Goal: Transaction & Acquisition: Purchase product/service

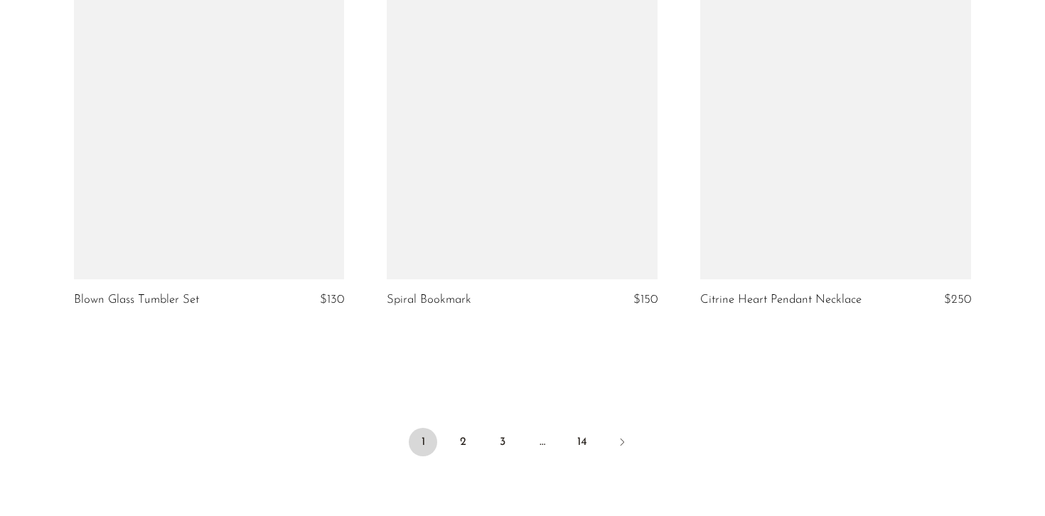
scroll to position [5261, 0]
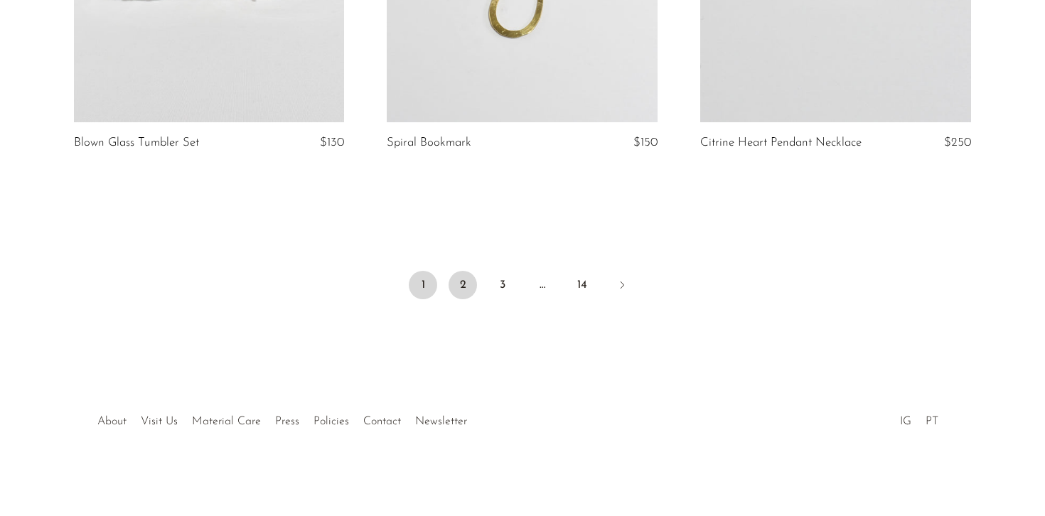
click at [466, 285] on link "2" at bounding box center [462, 285] width 28 height 28
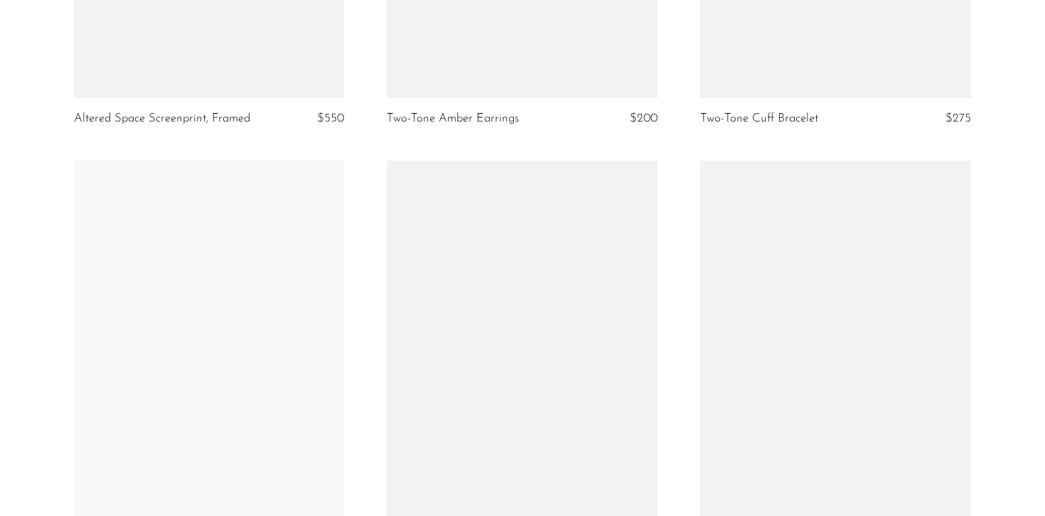
scroll to position [4072, 0]
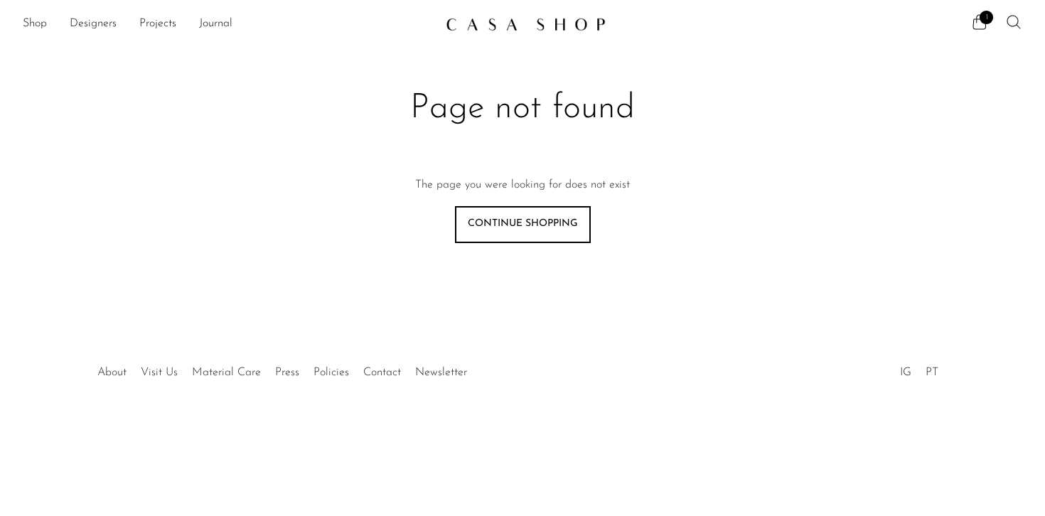
click at [1013, 20] on icon at bounding box center [1013, 22] width 17 height 17
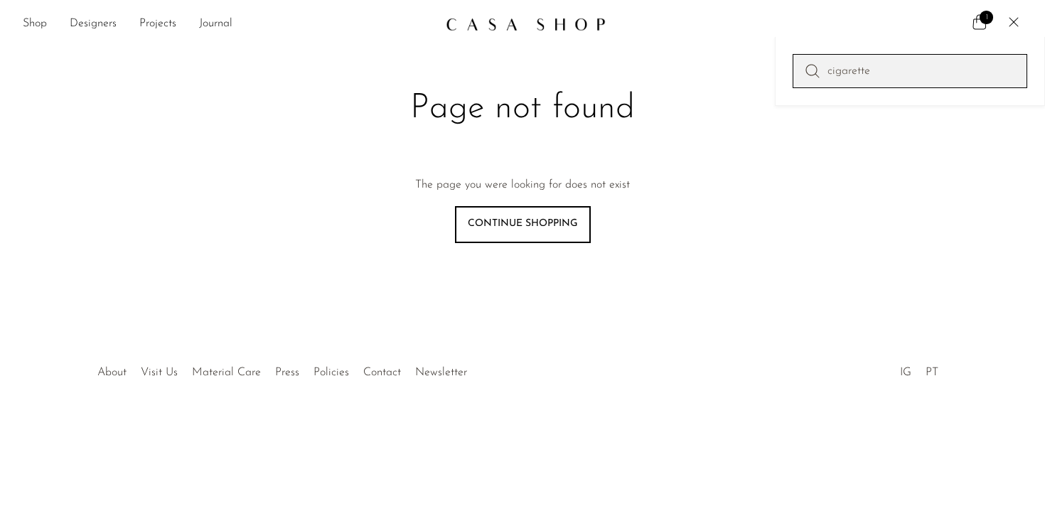
type input "cigarette"
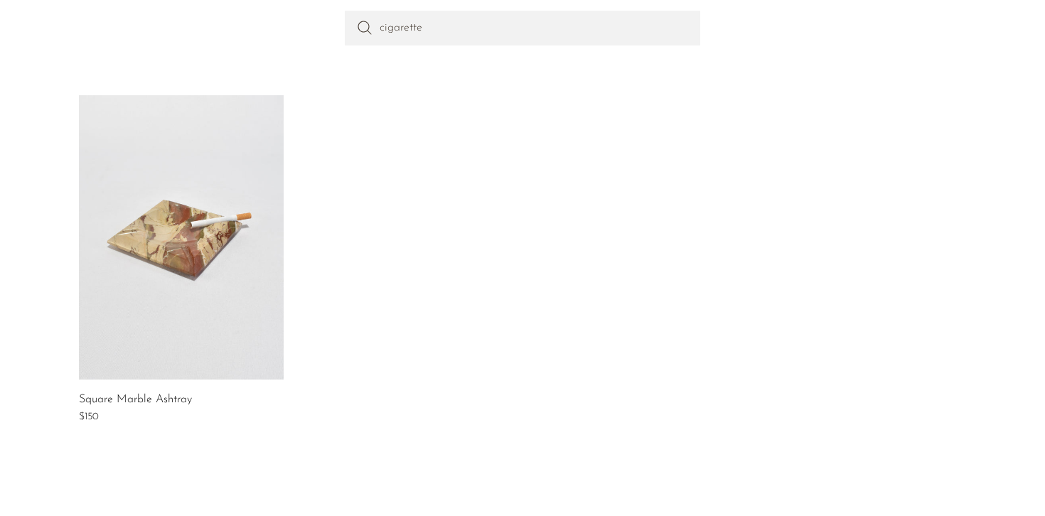
scroll to position [315, 0]
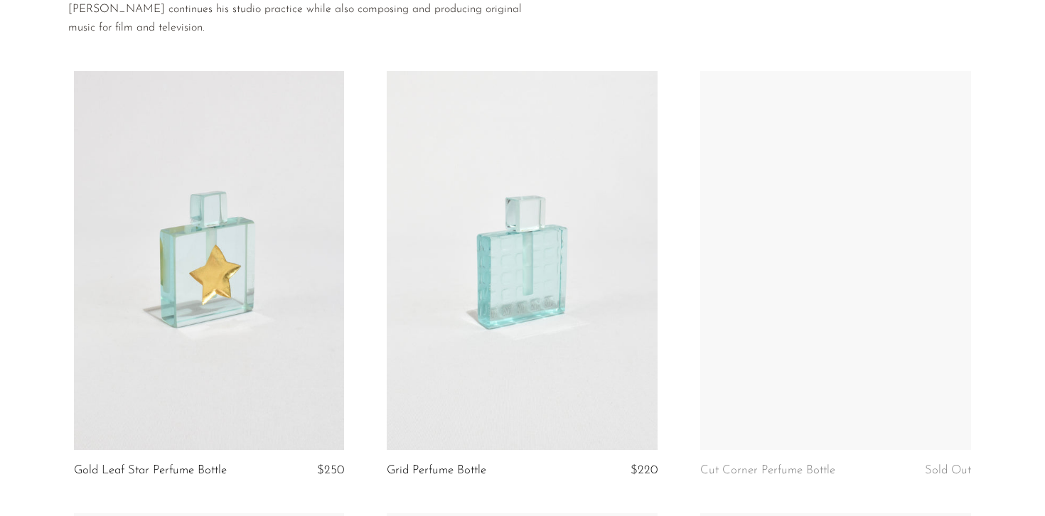
scroll to position [212, 0]
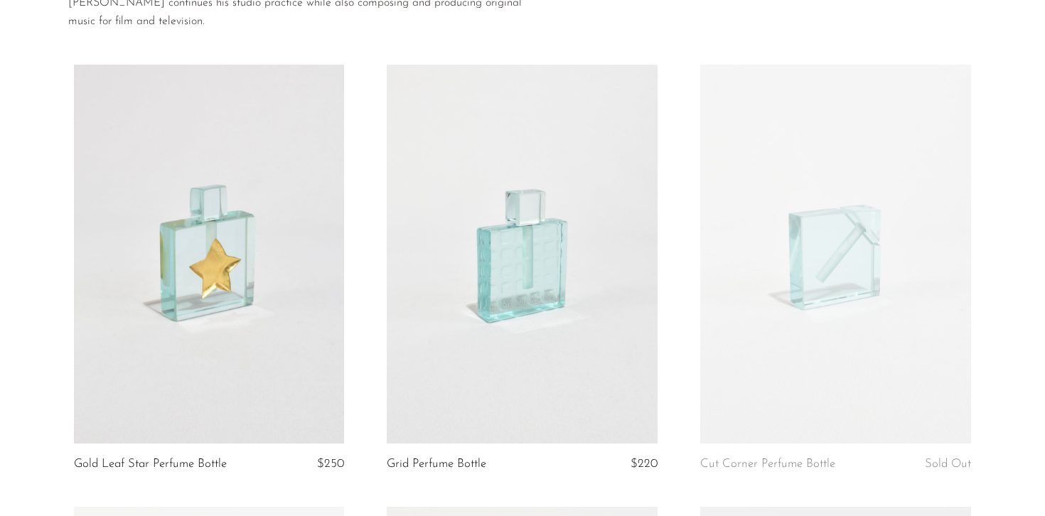
click at [277, 315] on link at bounding box center [209, 254] width 271 height 379
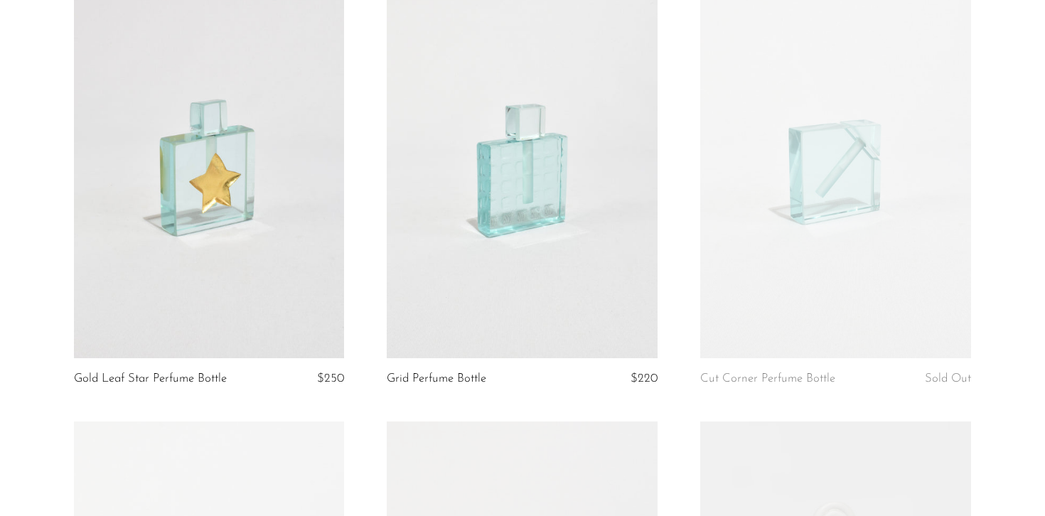
scroll to position [0, 0]
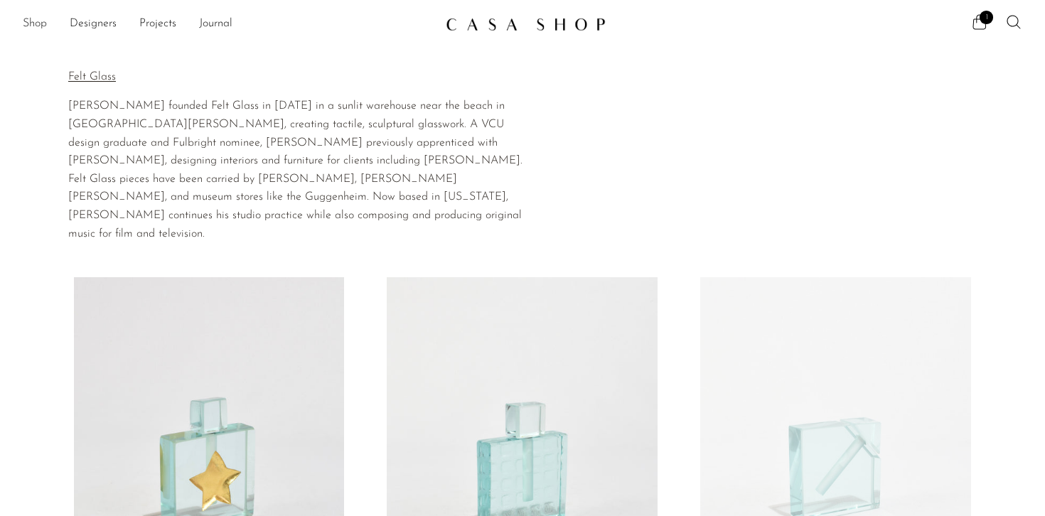
click at [33, 24] on link "Shop" at bounding box center [35, 24] width 24 height 18
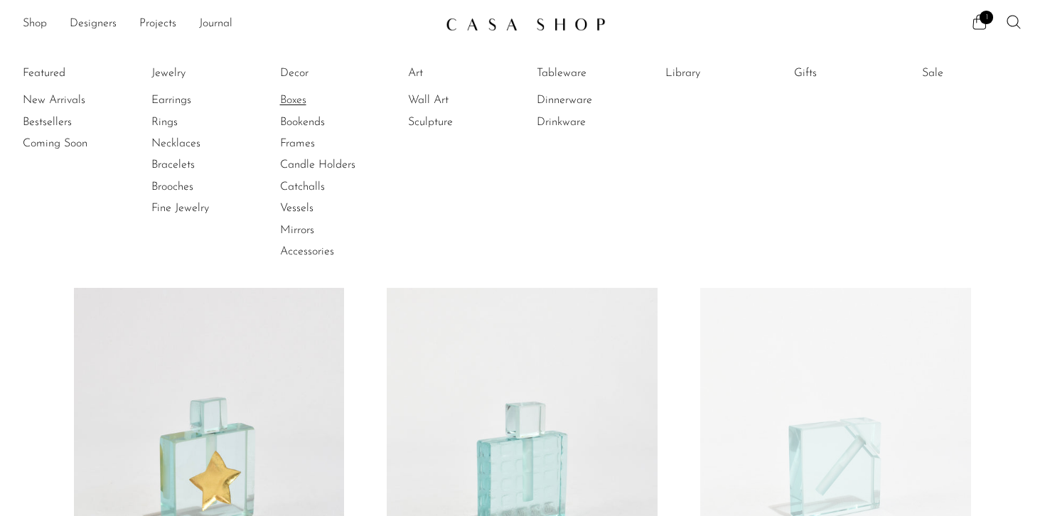
click at [298, 100] on link "Boxes" at bounding box center [333, 100] width 107 height 16
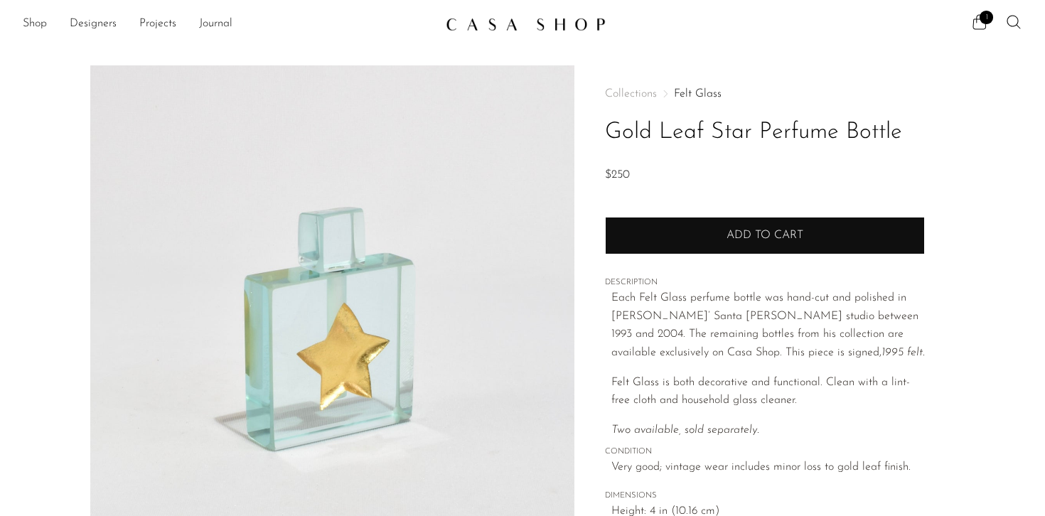
click at [789, 238] on span "Add to cart" at bounding box center [764, 235] width 77 height 11
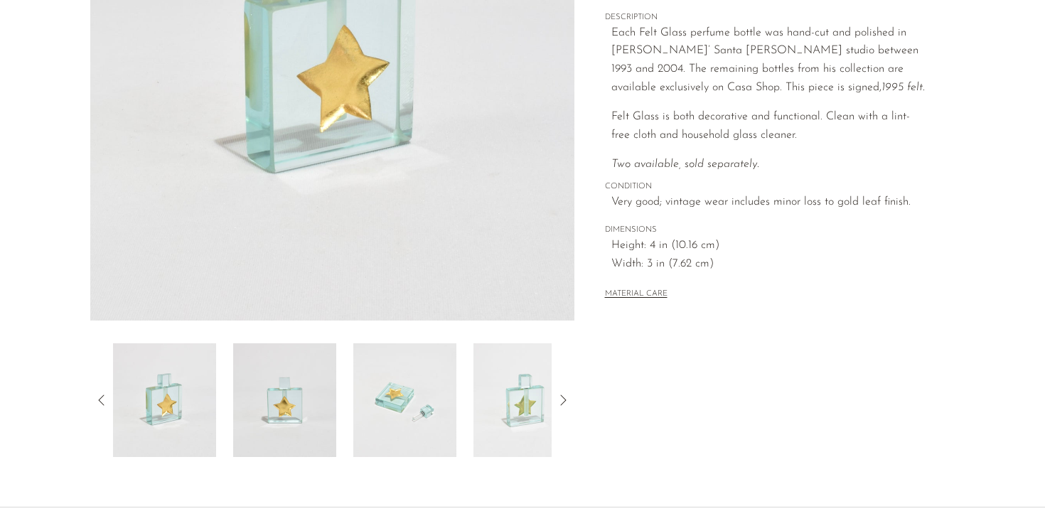
scroll to position [232, 0]
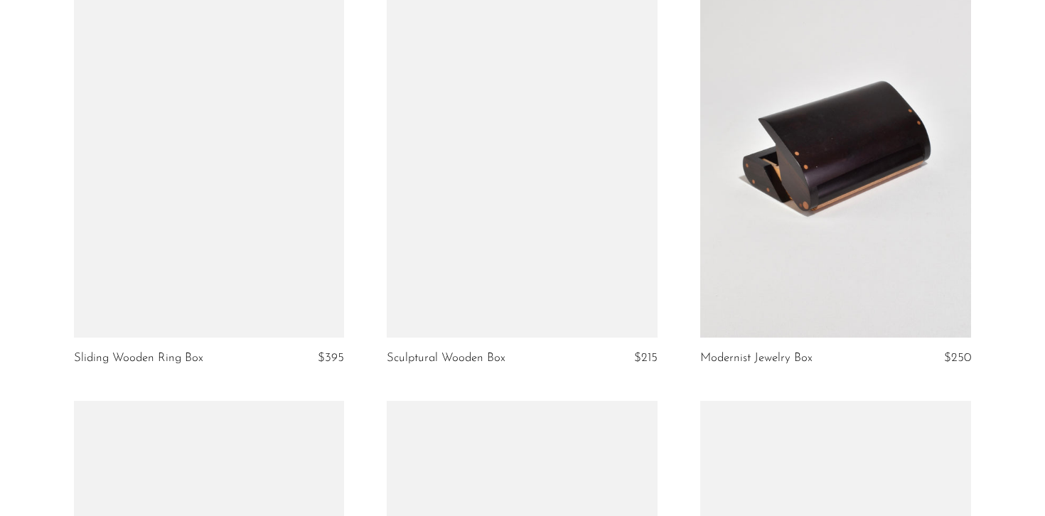
scroll to position [2831, 0]
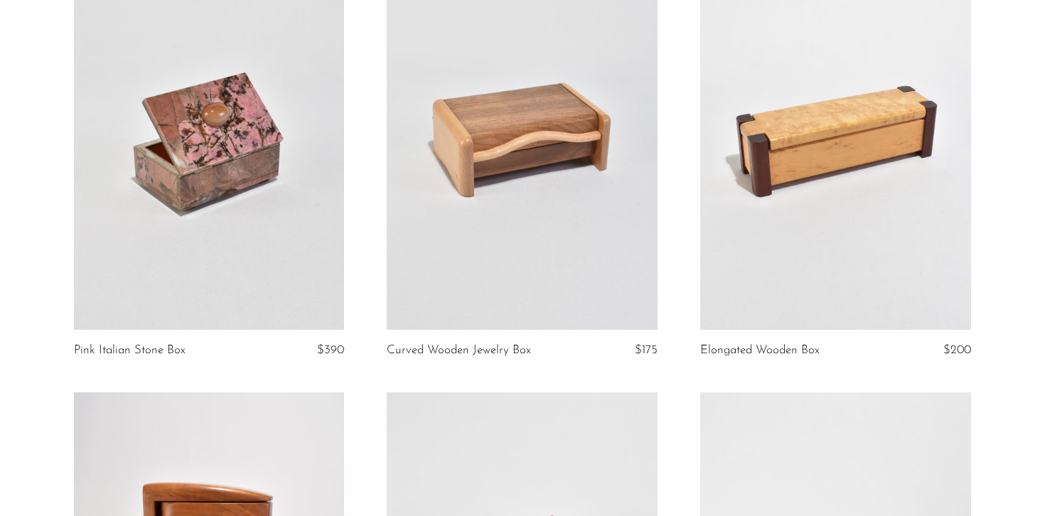
click at [311, 215] on link at bounding box center [209, 140] width 271 height 379
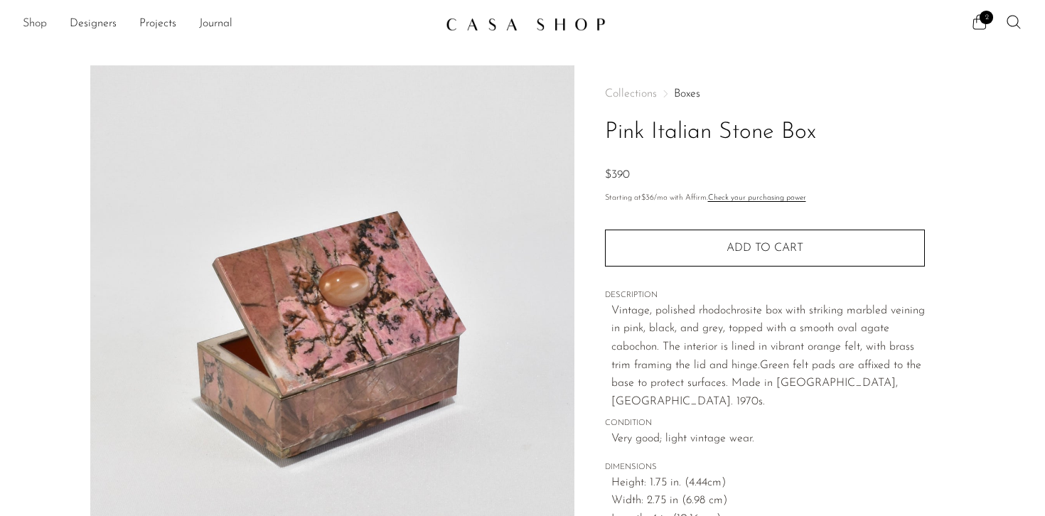
click at [31, 19] on link "Shop" at bounding box center [35, 24] width 24 height 18
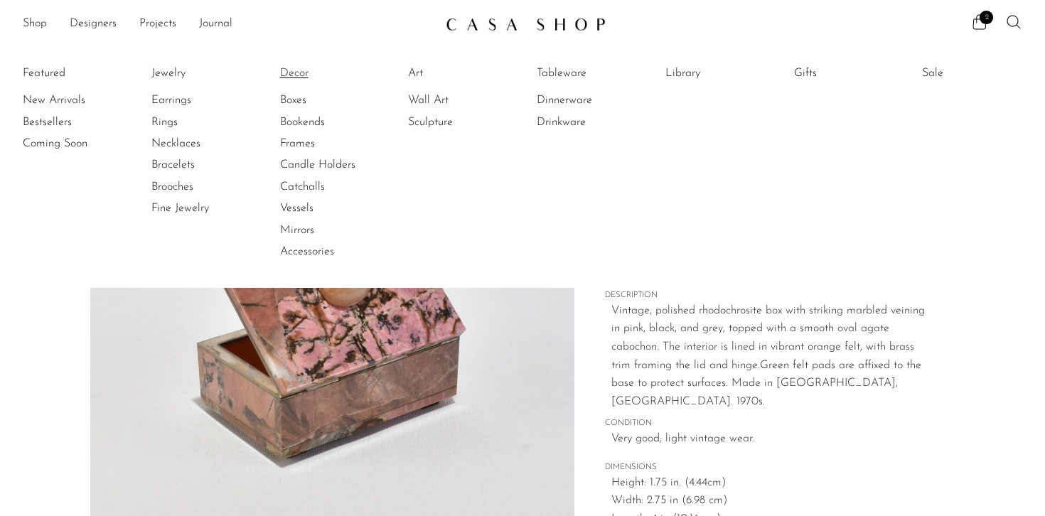
click at [294, 71] on link "Decor" at bounding box center [333, 73] width 107 height 16
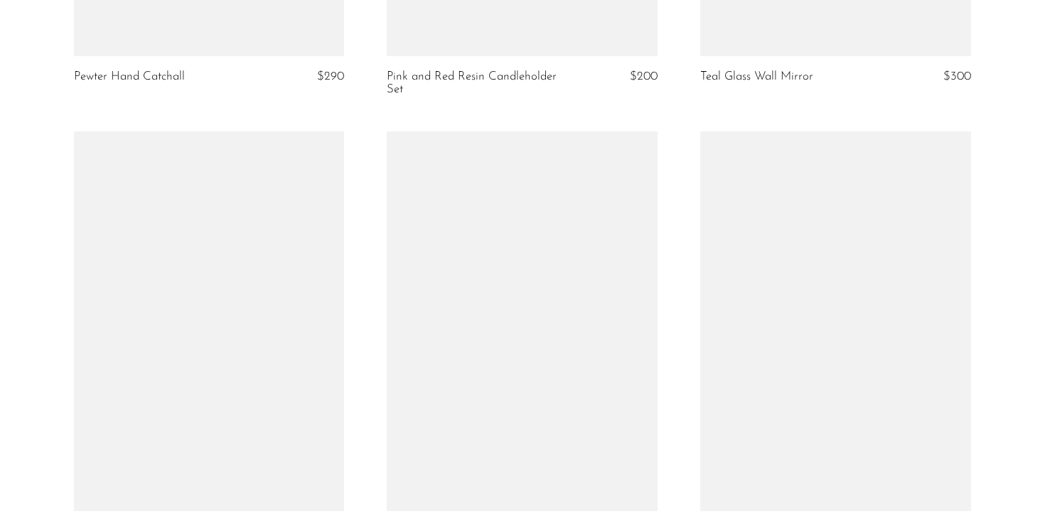
scroll to position [5174, 0]
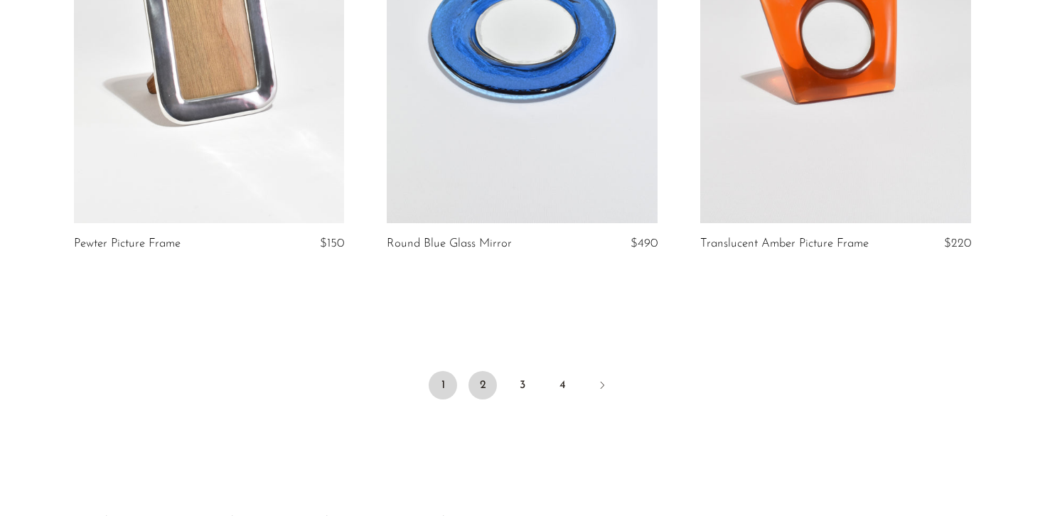
click at [476, 382] on link "2" at bounding box center [482, 385] width 28 height 28
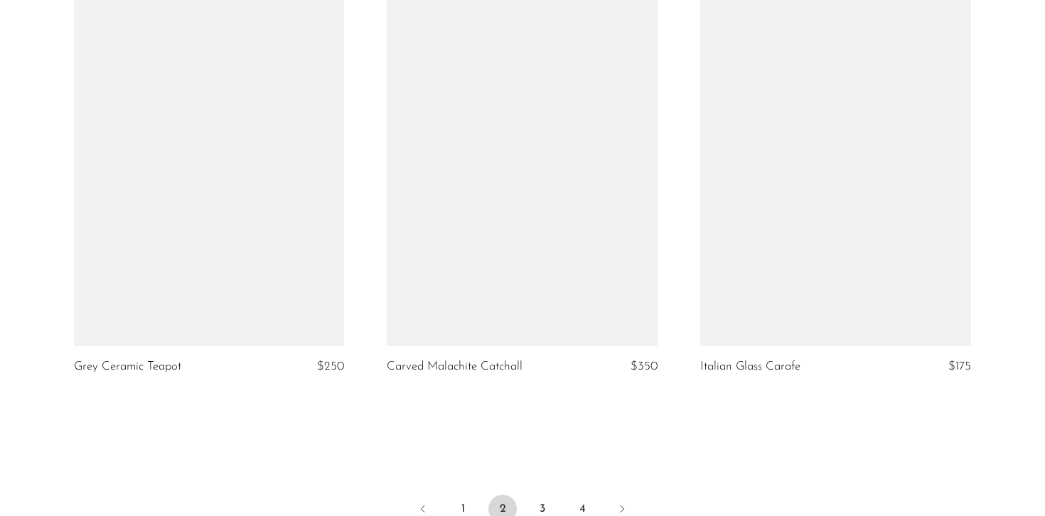
scroll to position [5261, 0]
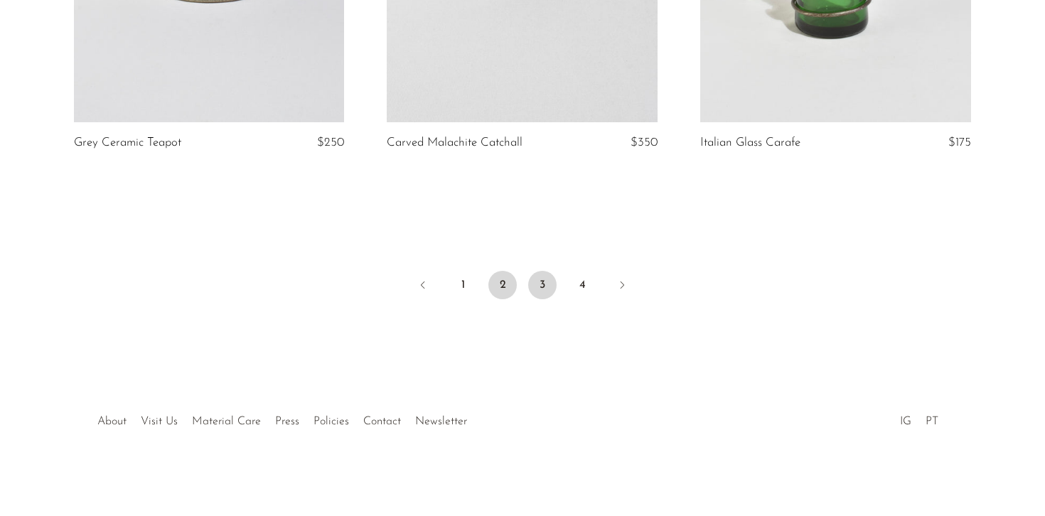
click at [537, 288] on link "3" at bounding box center [542, 285] width 28 height 28
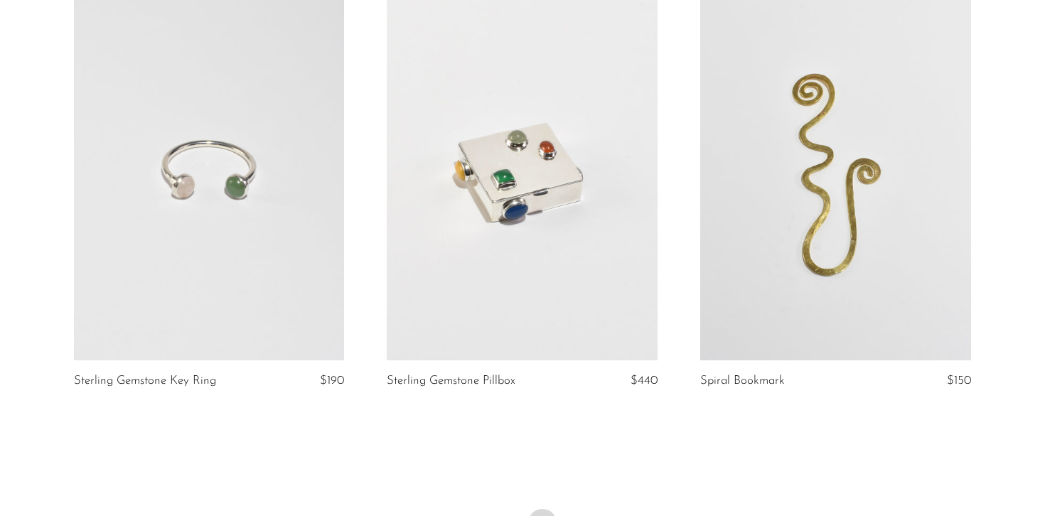
scroll to position [5248, 0]
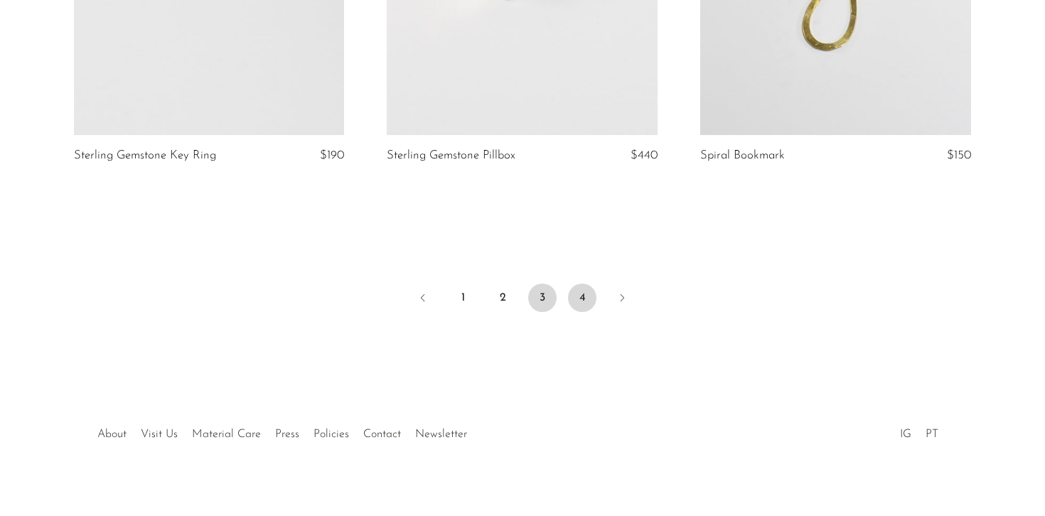
click at [584, 284] on link "4" at bounding box center [582, 298] width 28 height 28
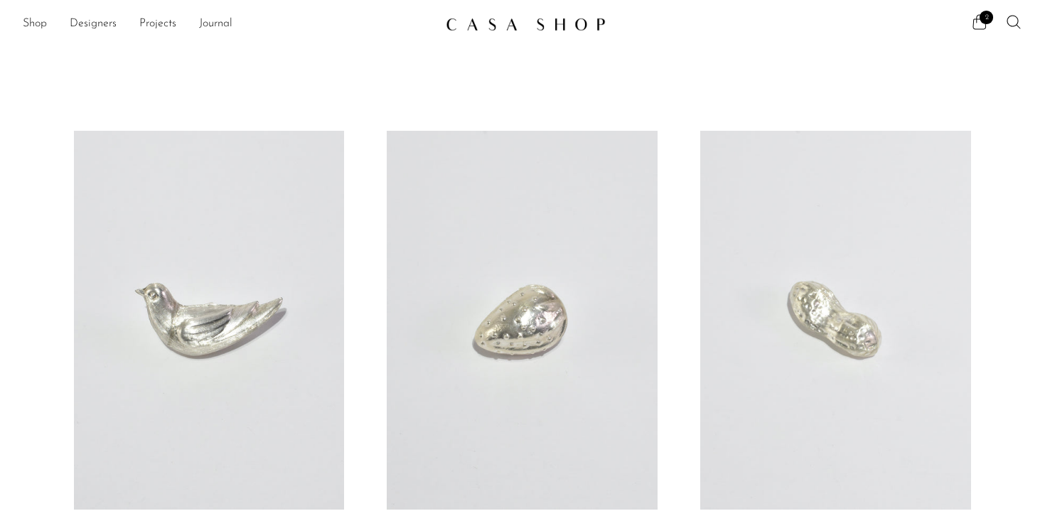
click at [36, 11] on div "Shop Featured New Arrivals Bestsellers Coming Soon Jewelry Jewelry All Earrings…" at bounding box center [522, 24] width 1045 height 26
click at [36, 18] on link "Shop" at bounding box center [35, 24] width 24 height 18
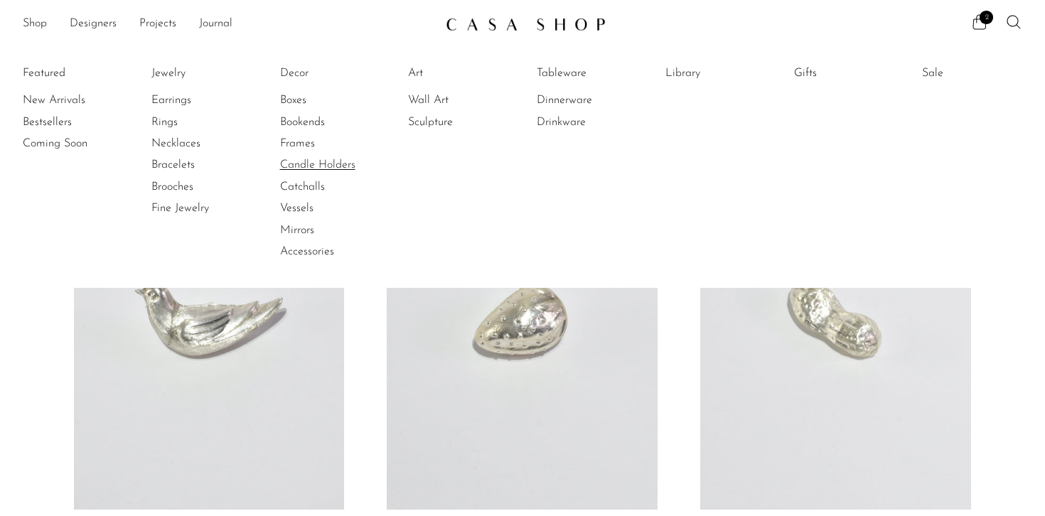
click at [311, 158] on link "Candle Holders" at bounding box center [333, 165] width 107 height 16
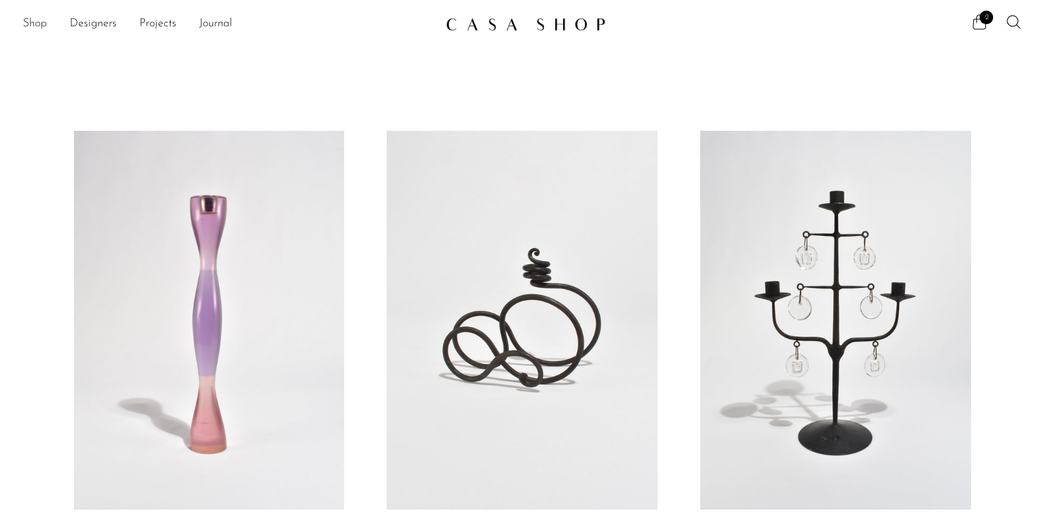
click at [31, 28] on link "Shop" at bounding box center [35, 24] width 24 height 18
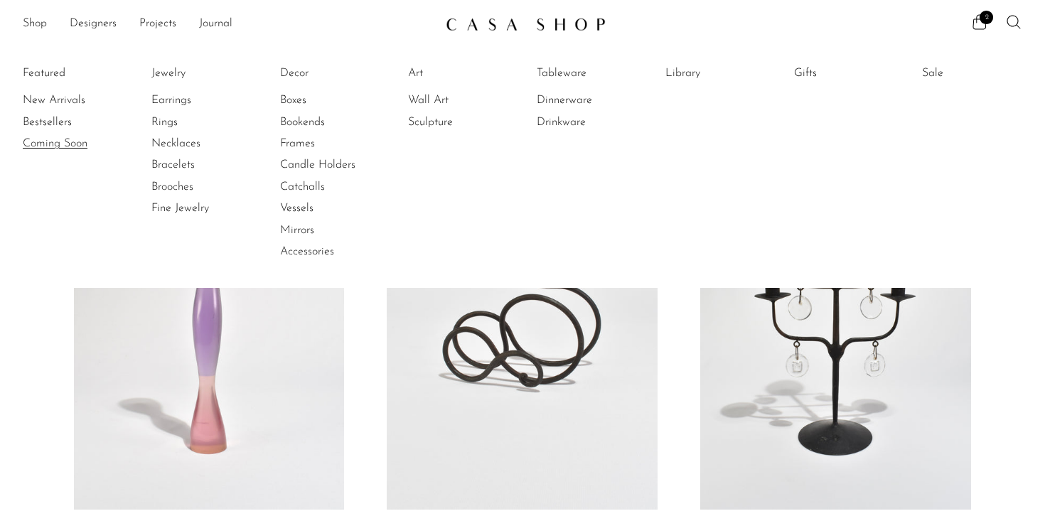
click at [65, 146] on link "Coming Soon" at bounding box center [76, 144] width 107 height 16
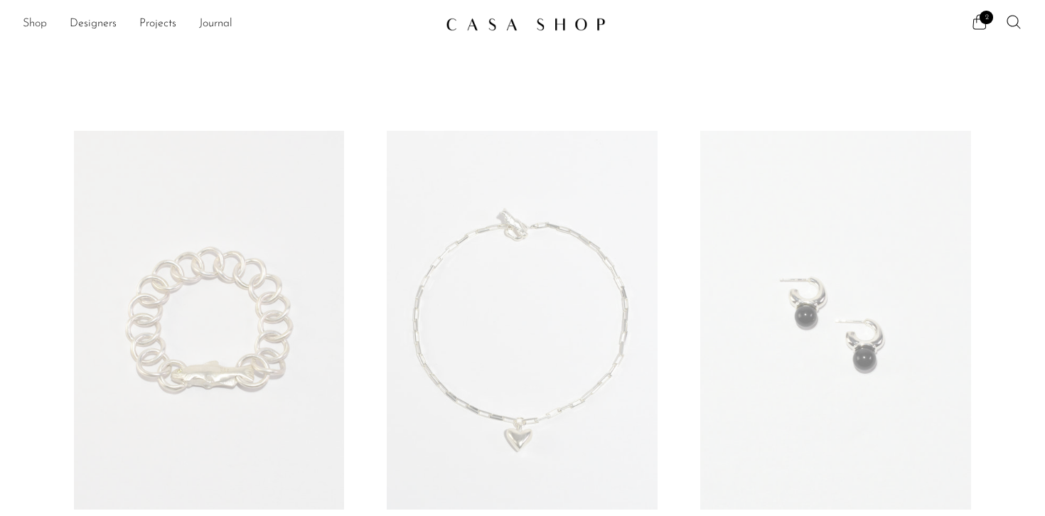
click at [26, 15] on link "Shop" at bounding box center [35, 24] width 24 height 18
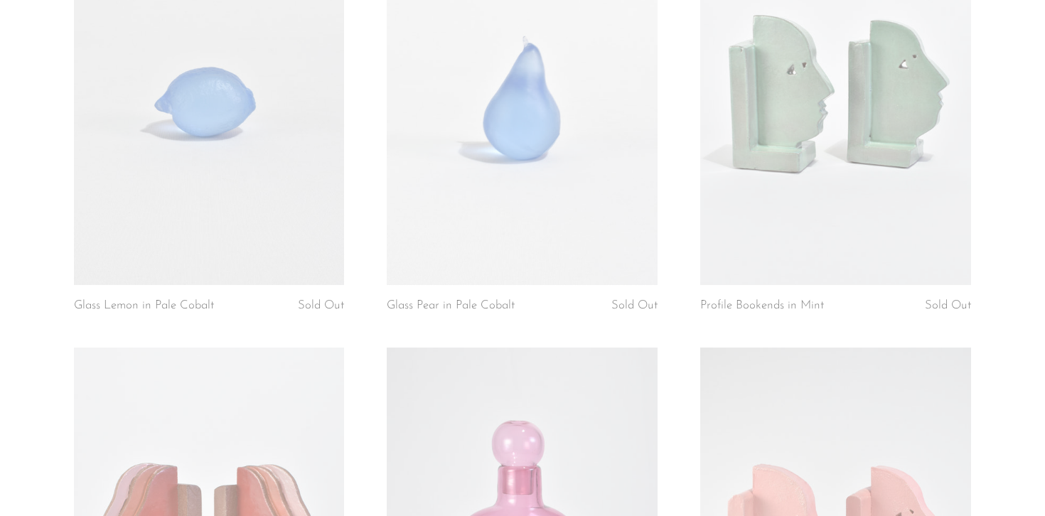
scroll to position [1412, 0]
